Goal: Check status

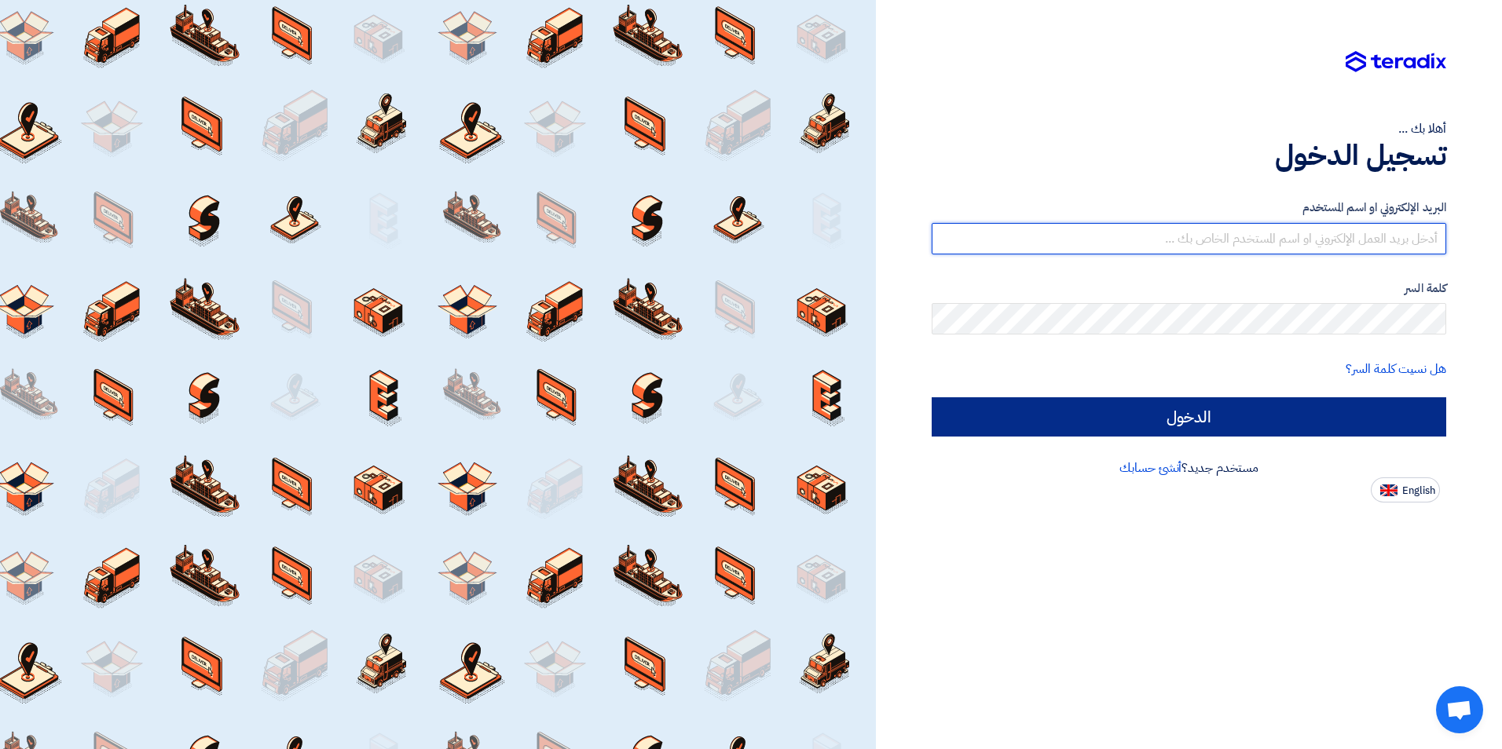
type input "[PERSON_NAME][EMAIL_ADDRESS][PERSON_NAME][DOMAIN_NAME]"
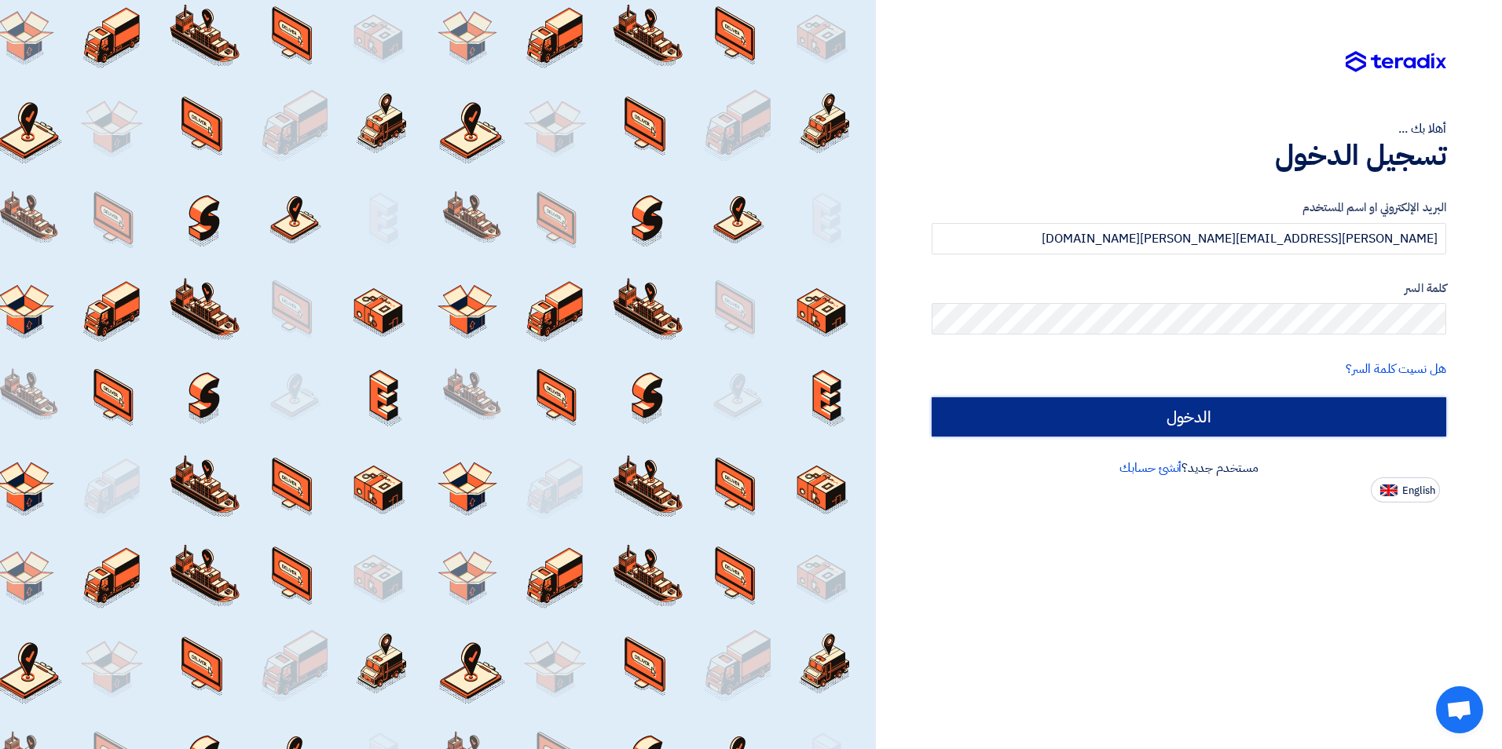
click at [1113, 417] on input "الدخول" at bounding box center [1189, 416] width 514 height 39
type input "Sign in"
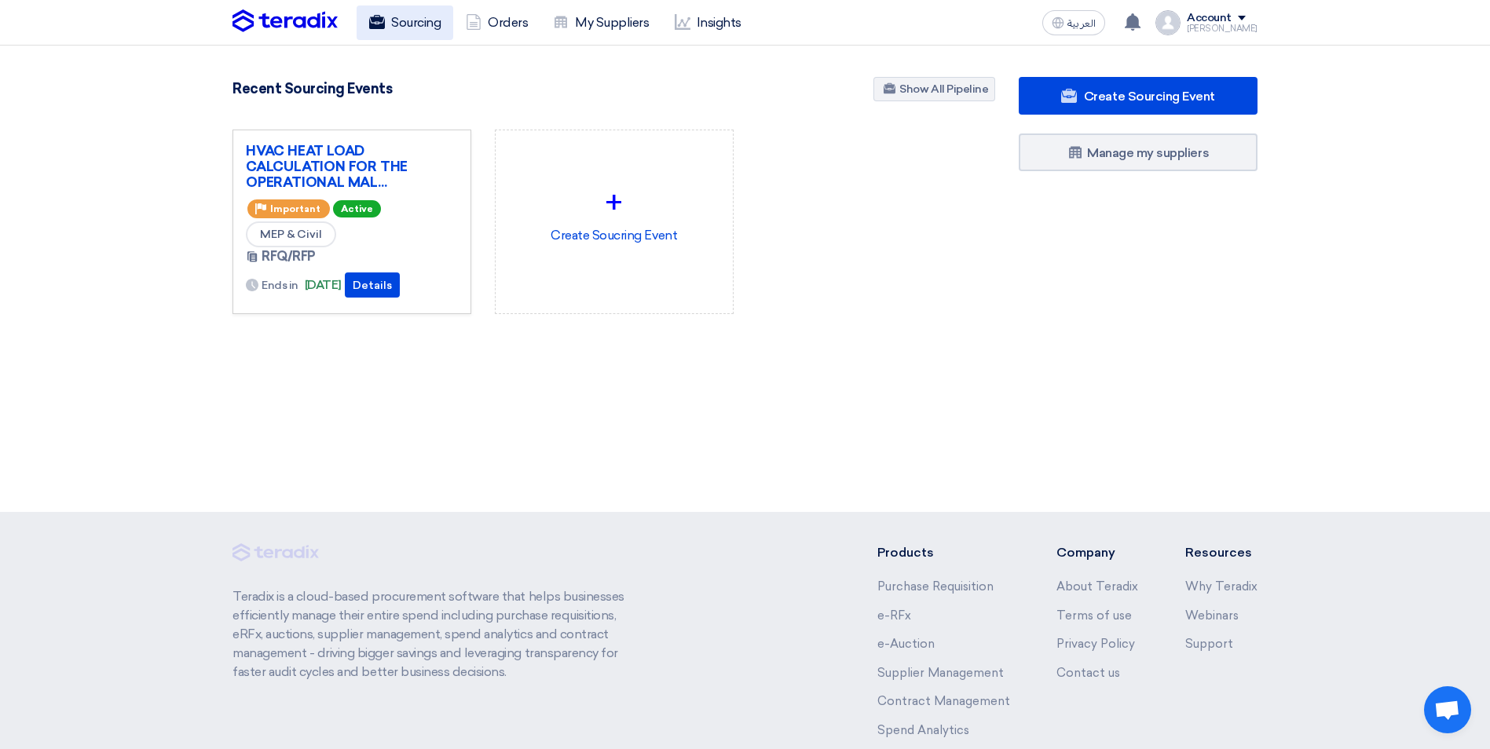
click at [403, 28] on link "Sourcing" at bounding box center [405, 22] width 97 height 35
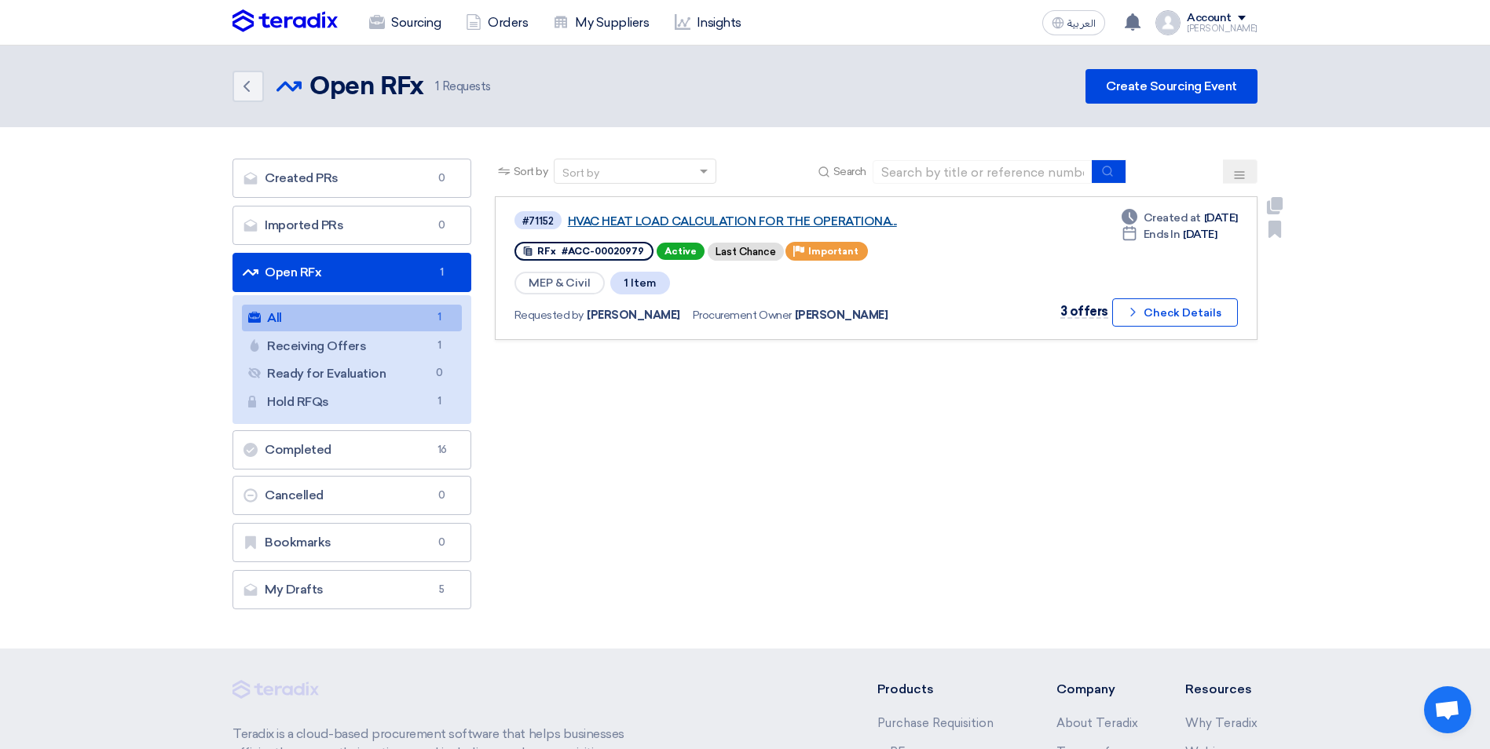
click at [689, 217] on link "HVAC HEAT LOAD CALCULATION FOR THE OPERATIONA..." at bounding box center [764, 221] width 393 height 14
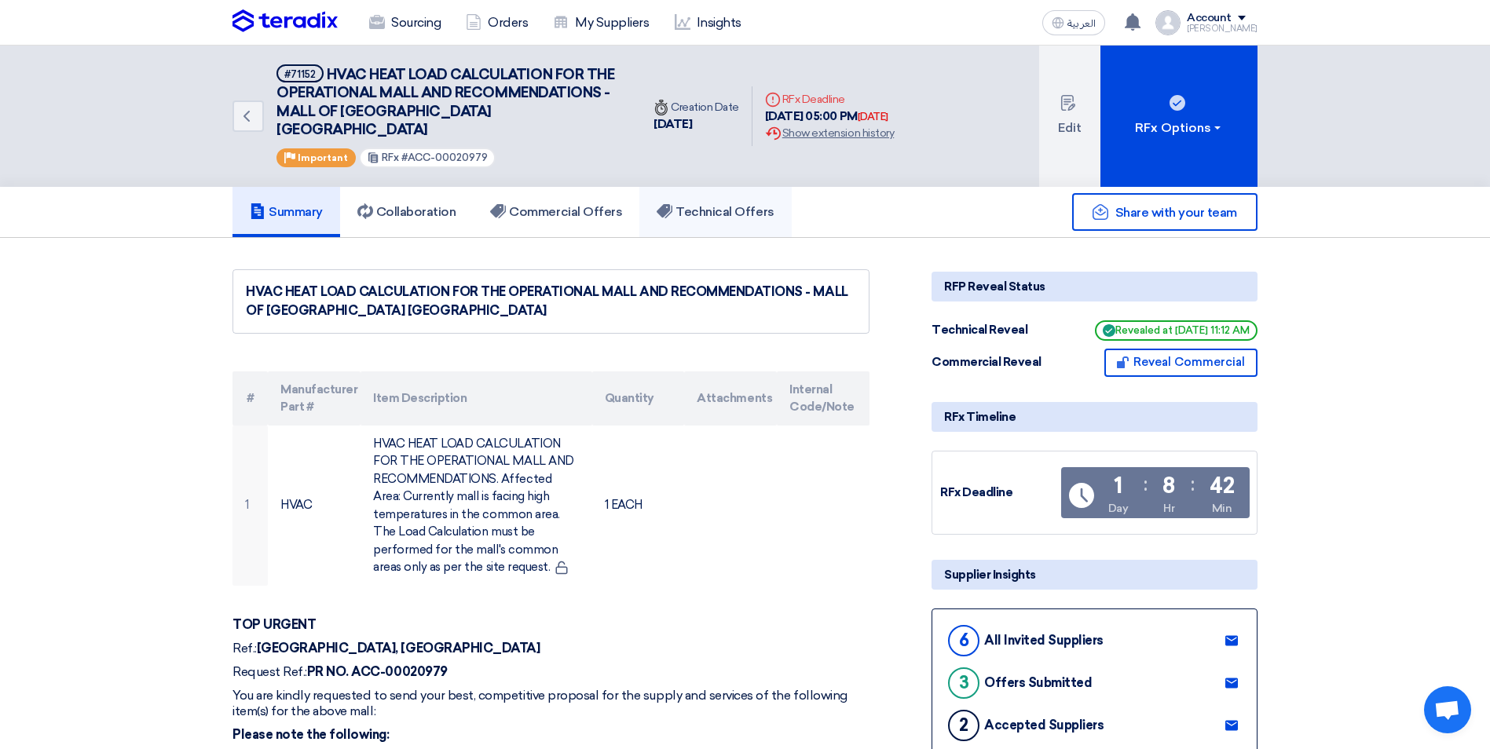
click at [704, 204] on h5 "Technical Offers" at bounding box center [715, 212] width 117 height 16
